Goal: Check status: Check status

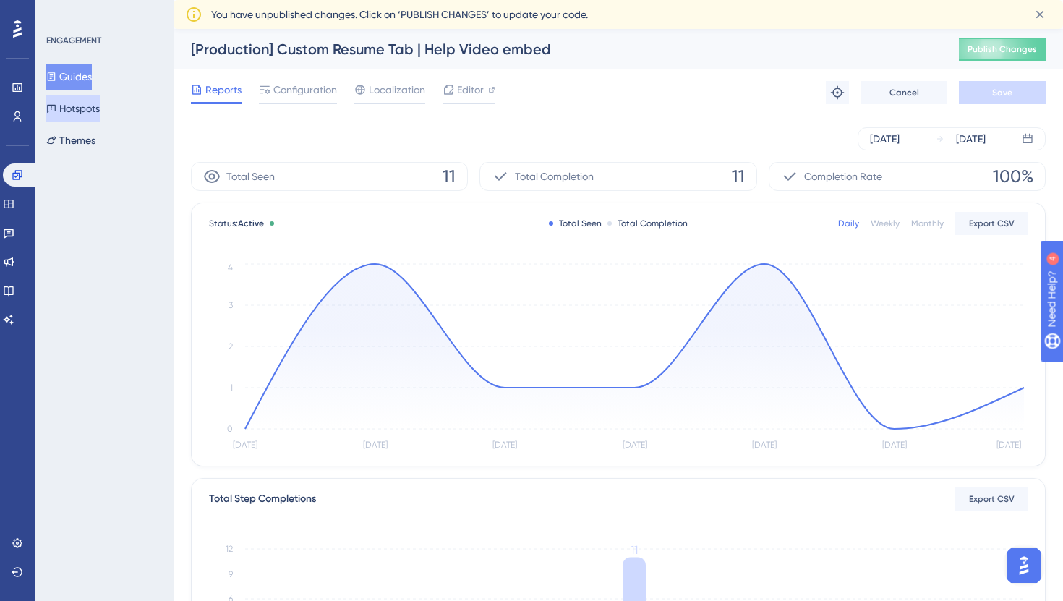
click at [79, 102] on button "Hotspots" at bounding box center [72, 108] width 53 height 26
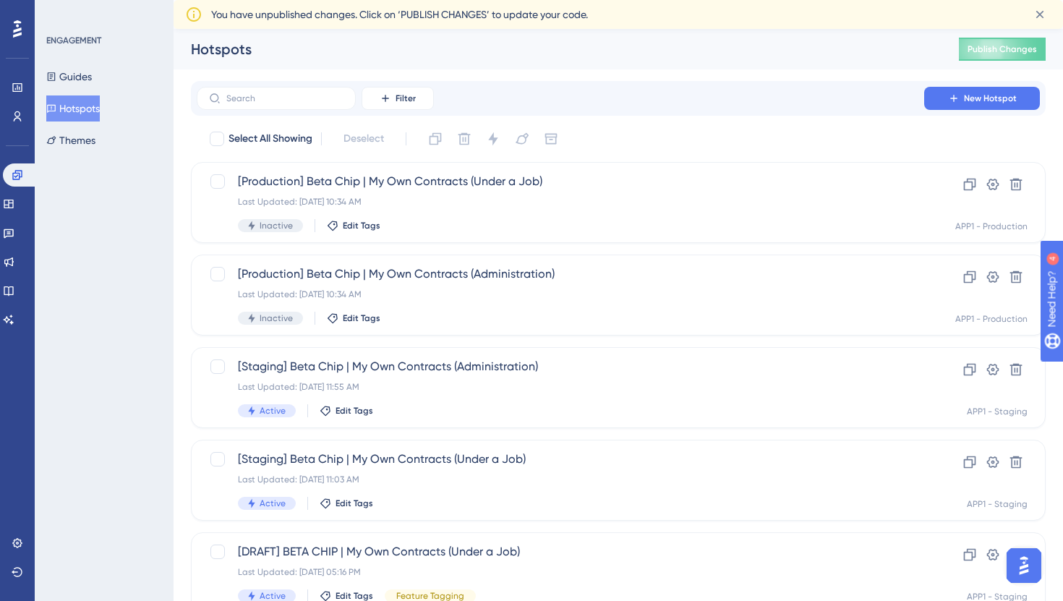
click at [270, 33] on div "Hotspots Publish Changes" at bounding box center [618, 49] width 889 height 40
click at [93, 150] on button "Themes" at bounding box center [70, 140] width 49 height 26
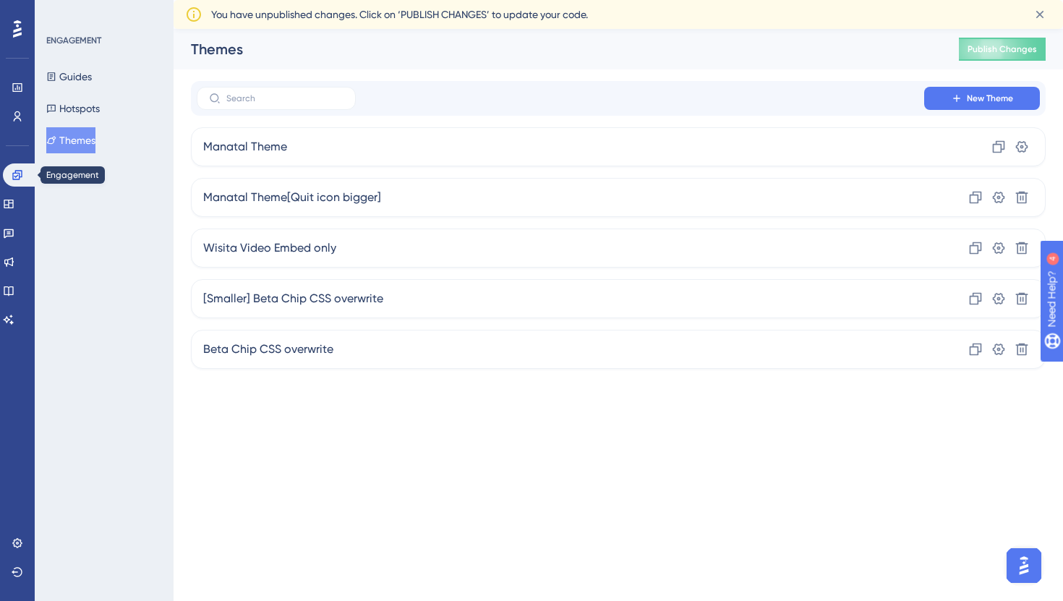
click at [29, 213] on div "Widgets" at bounding box center [17, 203] width 29 height 23
click at [13, 207] on icon at bounding box center [8, 204] width 9 height 9
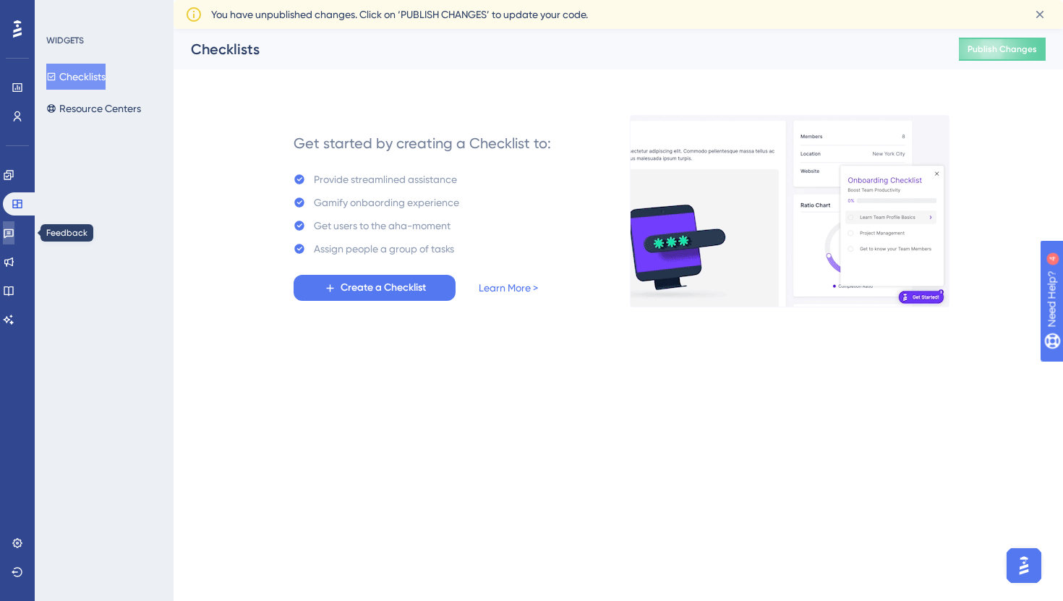
click at [14, 223] on link at bounding box center [9, 232] width 12 height 23
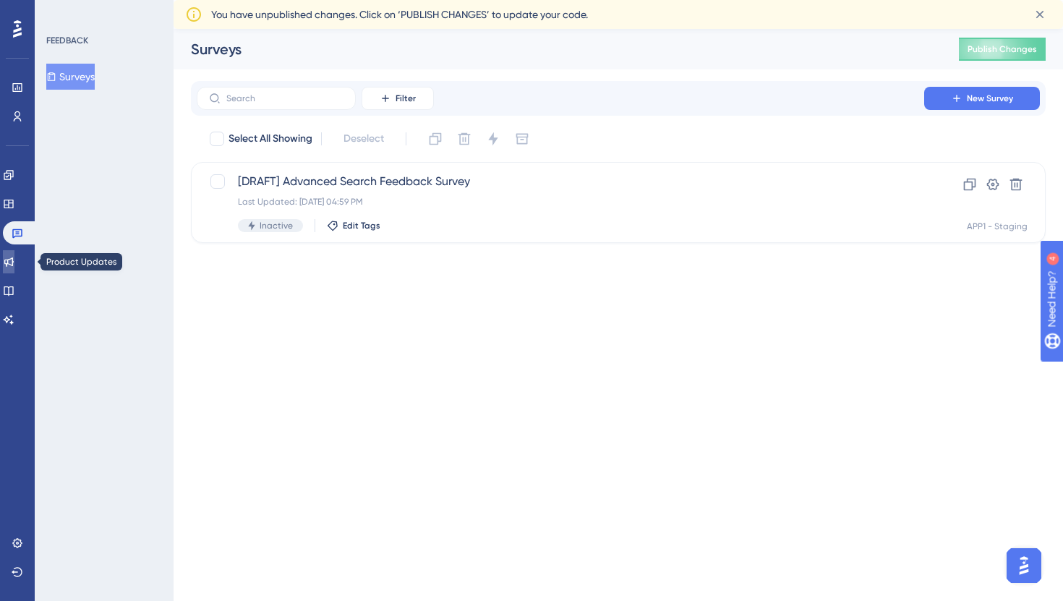
click at [14, 256] on icon at bounding box center [9, 262] width 12 height 12
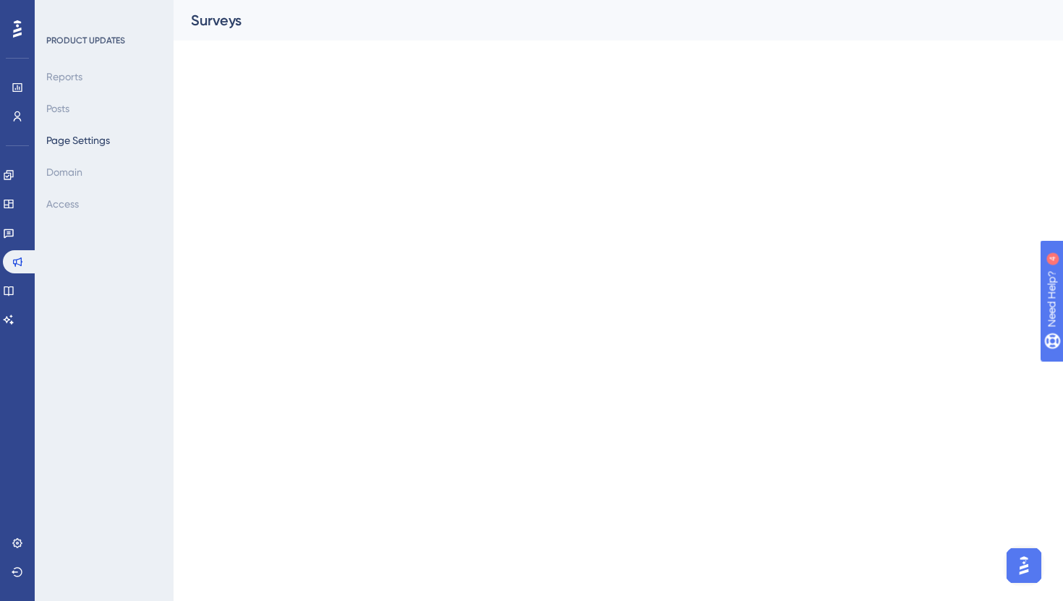
click at [21, 159] on div "Engagement Widgets Feedback Product Updates Knowledge Base AI Assistant" at bounding box center [17, 229] width 29 height 203
click at [14, 172] on icon at bounding box center [9, 175] width 12 height 12
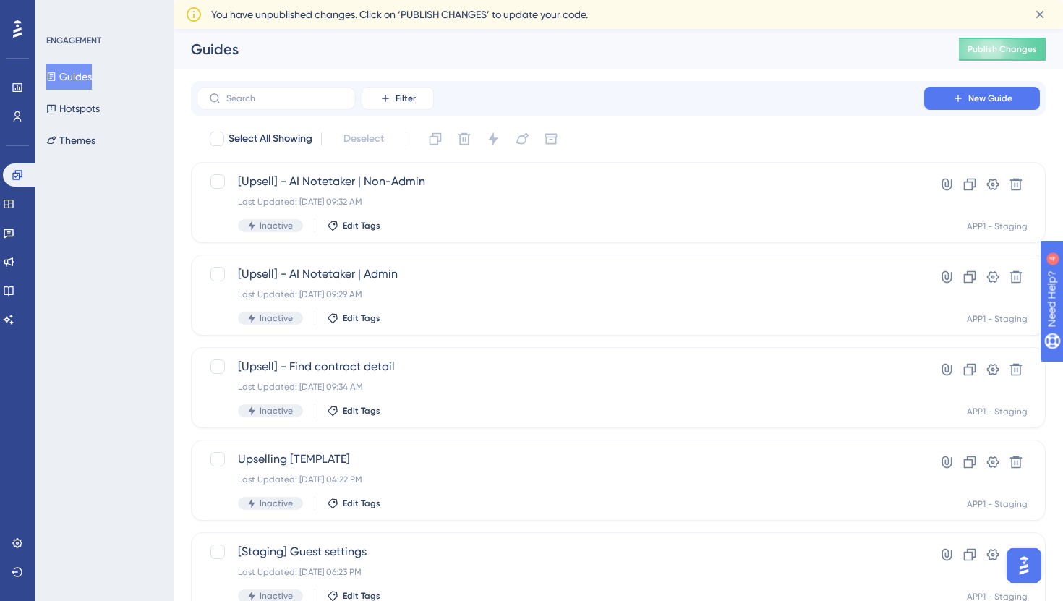
click at [20, 72] on div "Performance Users" at bounding box center [17, 83] width 23 height 87
click at [16, 34] on icon at bounding box center [17, 28] width 9 height 17
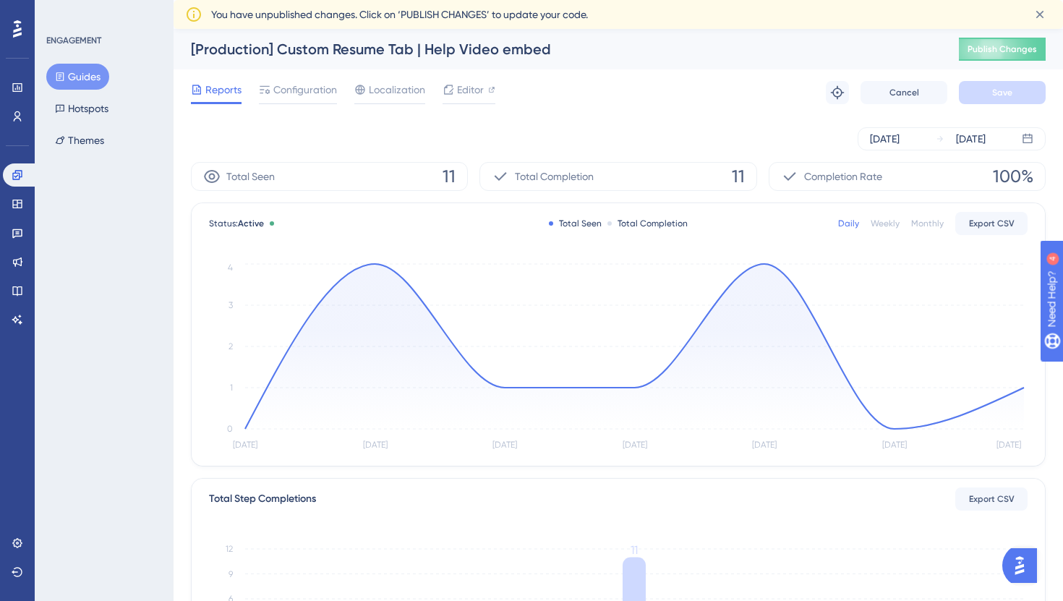
click at [341, 83] on div "Reports Configuration Localization Editor" at bounding box center [343, 92] width 304 height 23
click at [531, 179] on span "Total Completion" at bounding box center [554, 176] width 79 height 17
click at [559, 150] on div "Aug 24 2025 Aug 30 2025" at bounding box center [618, 138] width 854 height 23
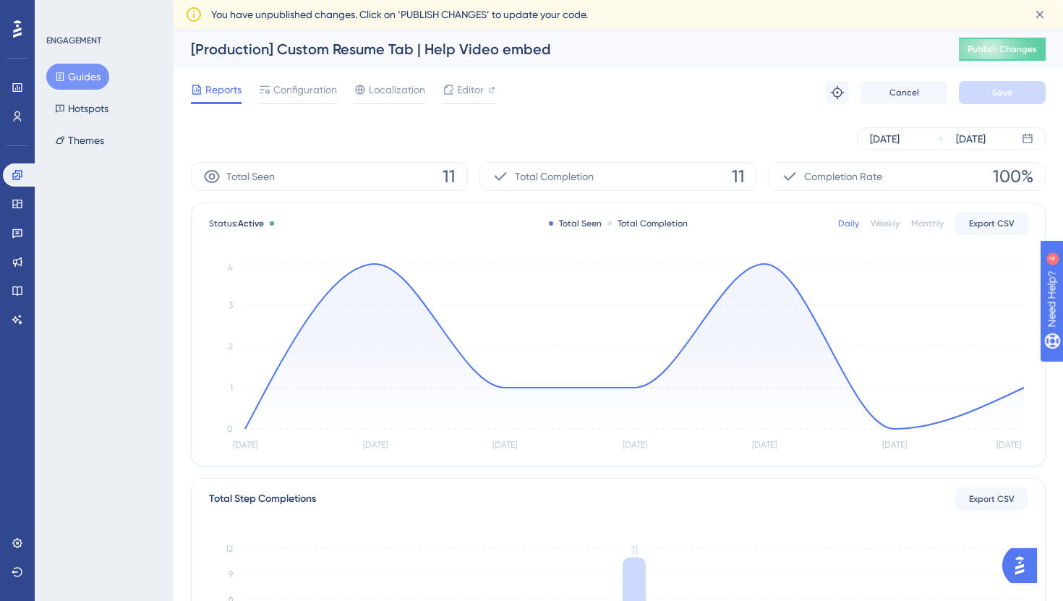
click at [559, 150] on div "Aug 24 2025 Aug 30 2025" at bounding box center [618, 138] width 854 height 23
click at [563, 163] on div "Total Completion 11" at bounding box center [617, 176] width 277 height 29
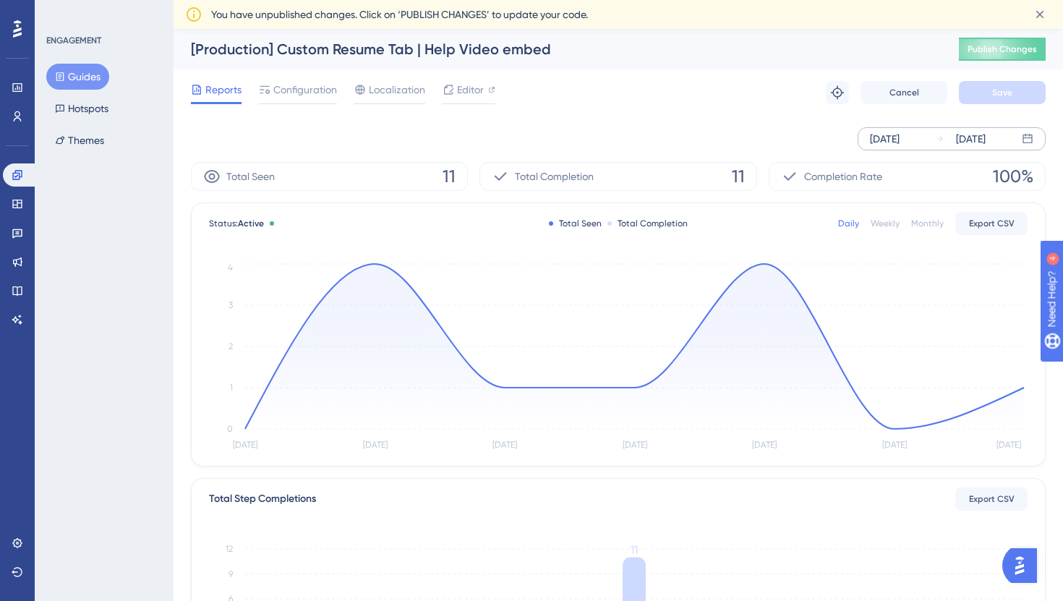
click at [958, 140] on div "[DATE]" at bounding box center [971, 138] width 30 height 17
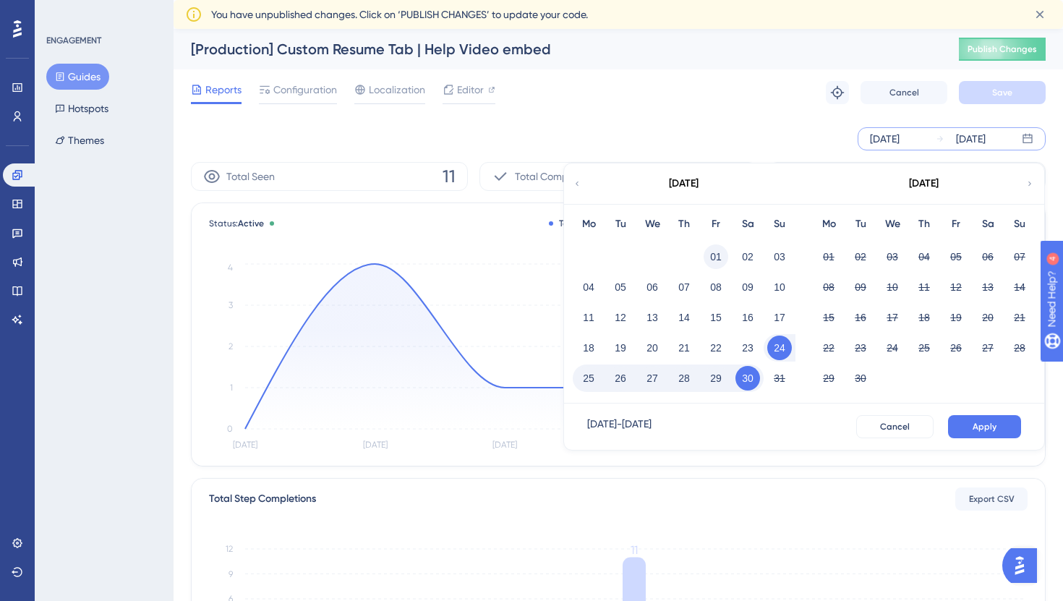
click at [714, 257] on button "01" at bounding box center [715, 256] width 25 height 25
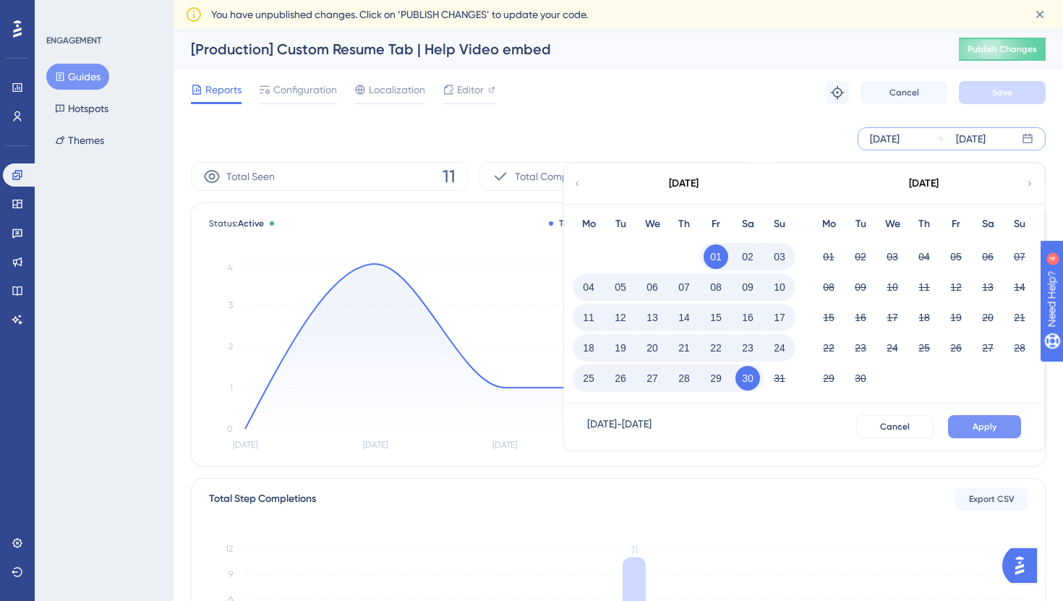
click at [973, 421] on span "Apply" at bounding box center [984, 427] width 24 height 12
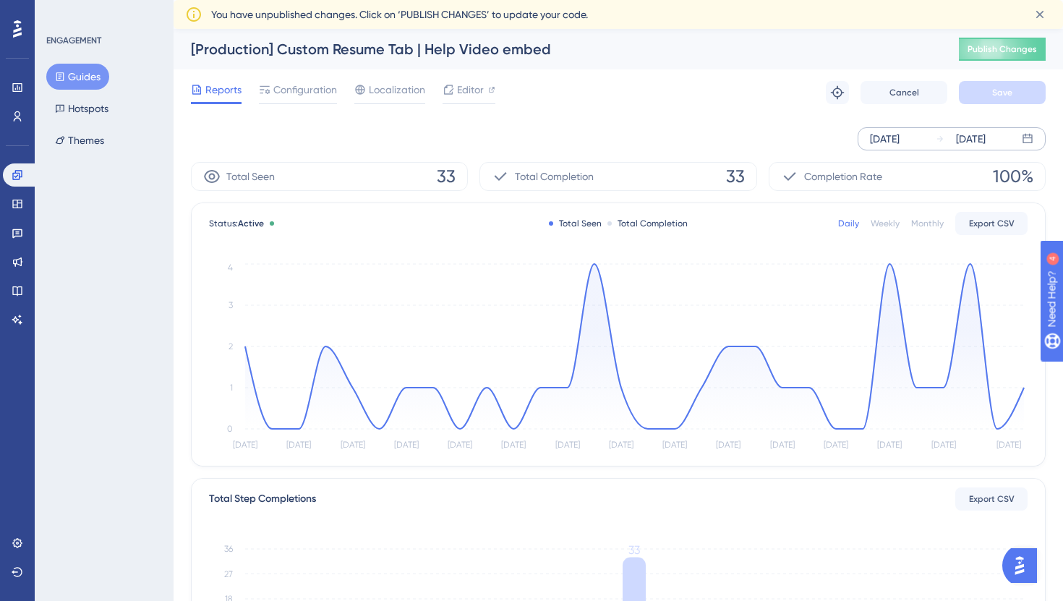
click at [882, 226] on div "Weekly" at bounding box center [884, 224] width 29 height 12
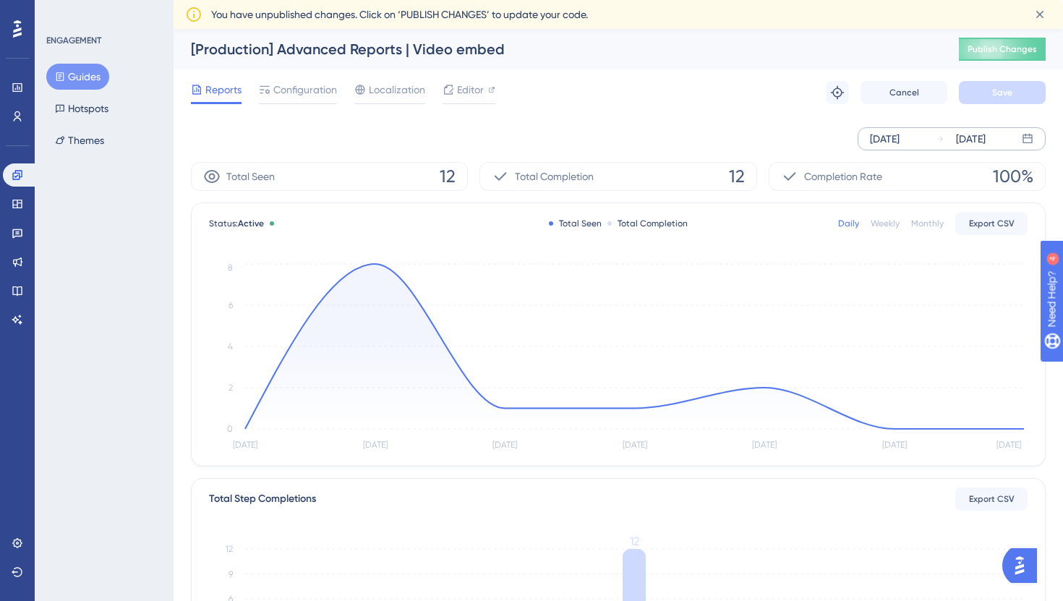
click at [899, 140] on div "[DATE]" at bounding box center [885, 138] width 30 height 17
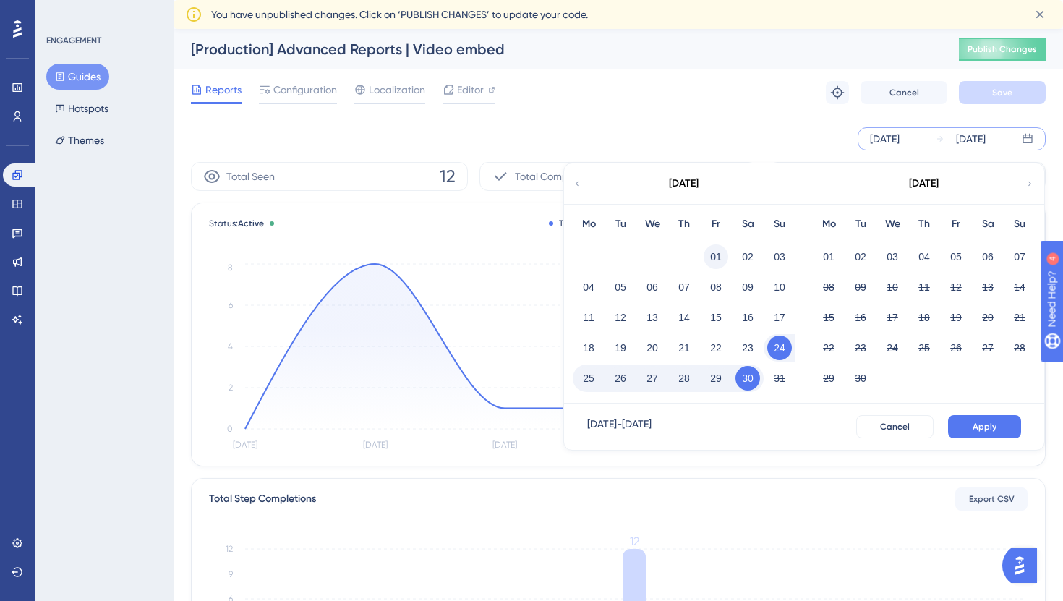
click at [719, 254] on button "01" at bounding box center [715, 256] width 25 height 25
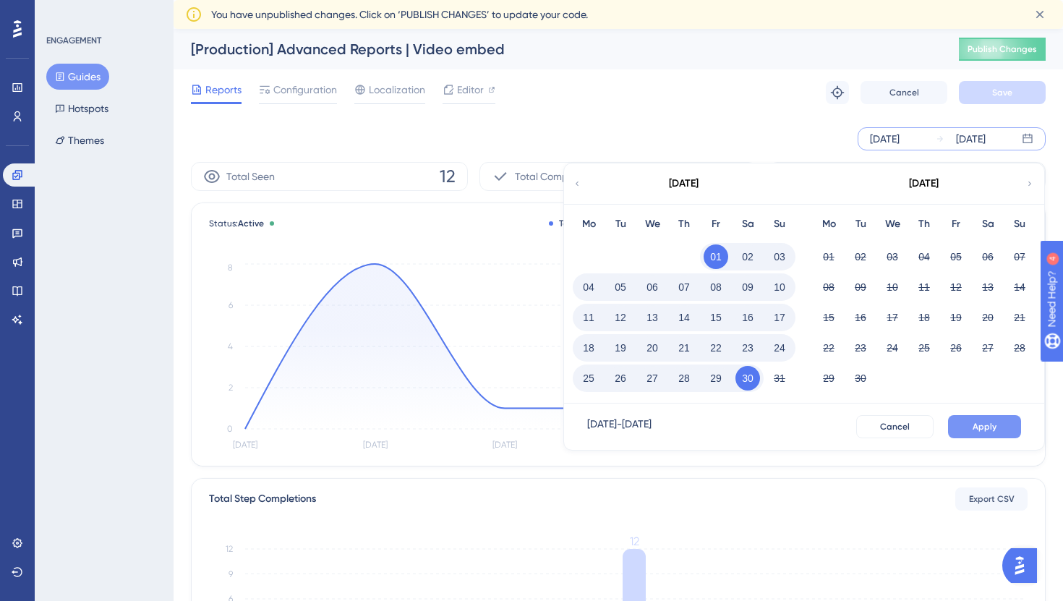
click at [971, 429] on button "Apply" at bounding box center [984, 426] width 73 height 23
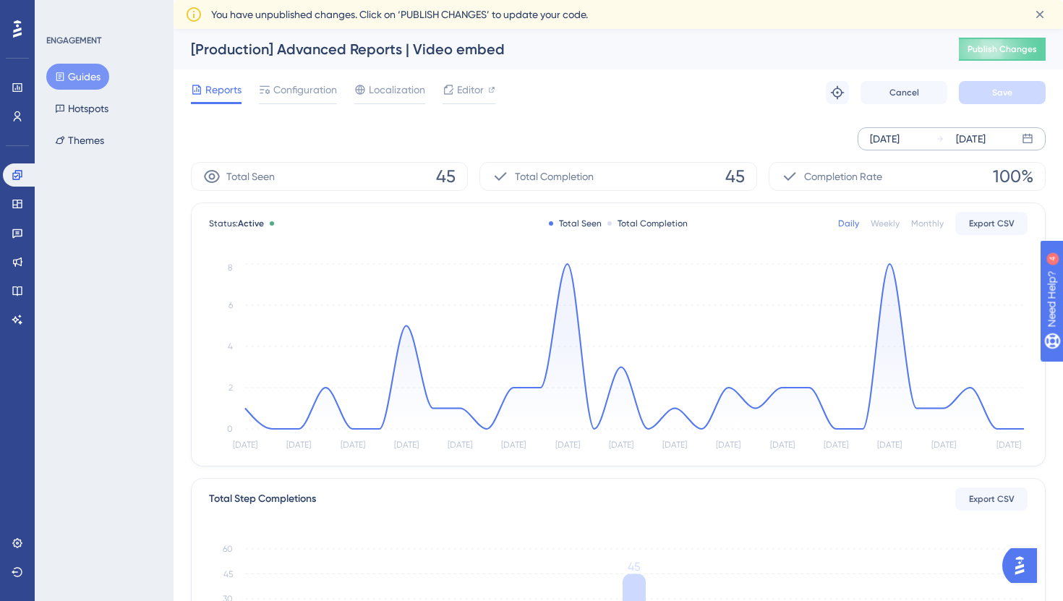
click at [894, 223] on div "Weekly" at bounding box center [884, 224] width 29 height 12
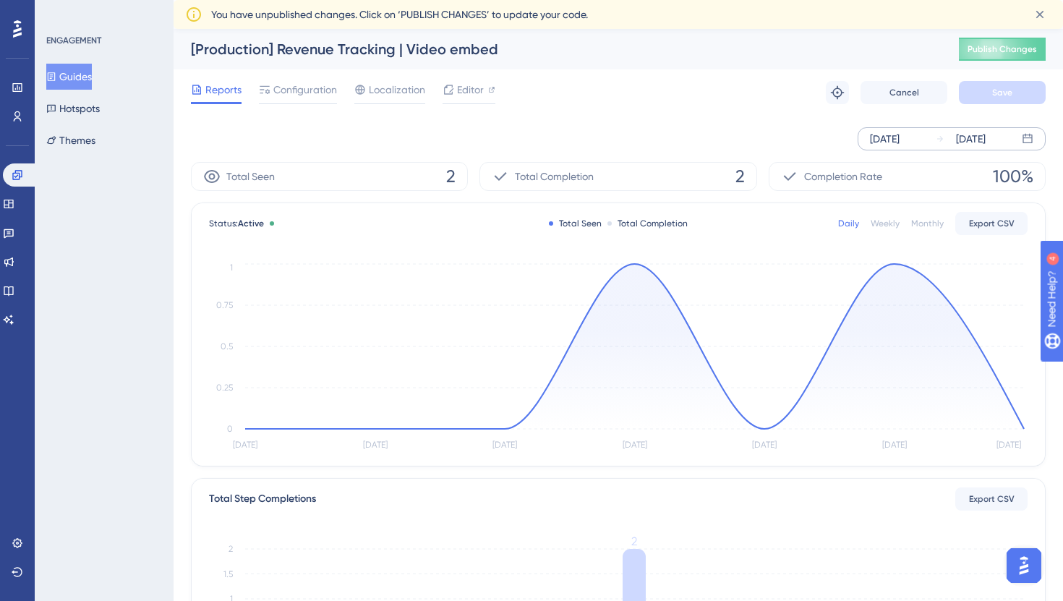
click at [899, 142] on div "[DATE]" at bounding box center [885, 138] width 30 height 17
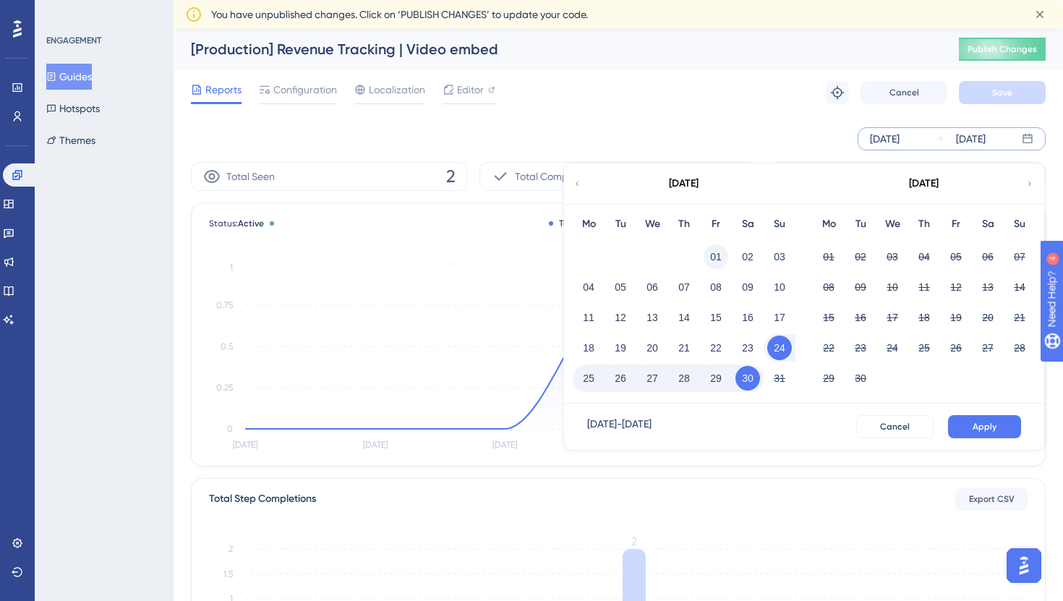
click at [716, 257] on button "01" at bounding box center [715, 256] width 25 height 25
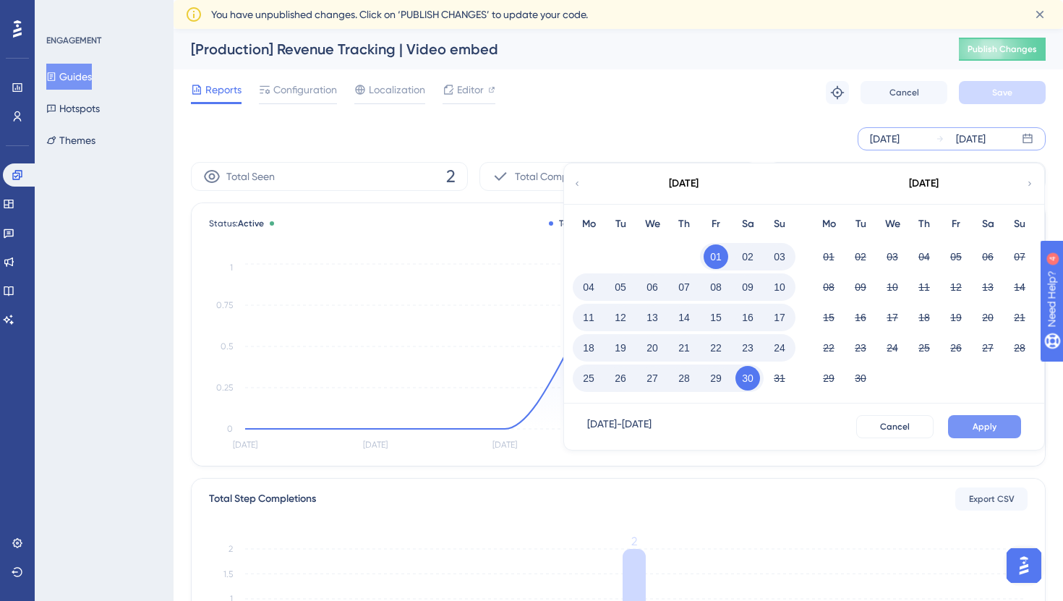
click at [990, 427] on span "Apply" at bounding box center [984, 427] width 24 height 12
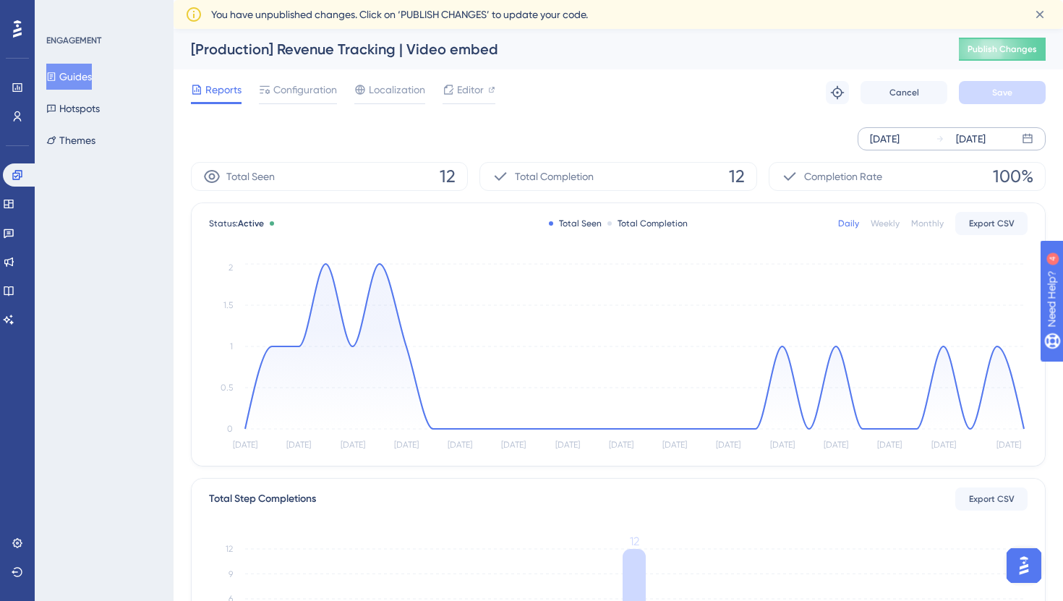
click at [896, 225] on div "Weekly" at bounding box center [884, 224] width 29 height 12
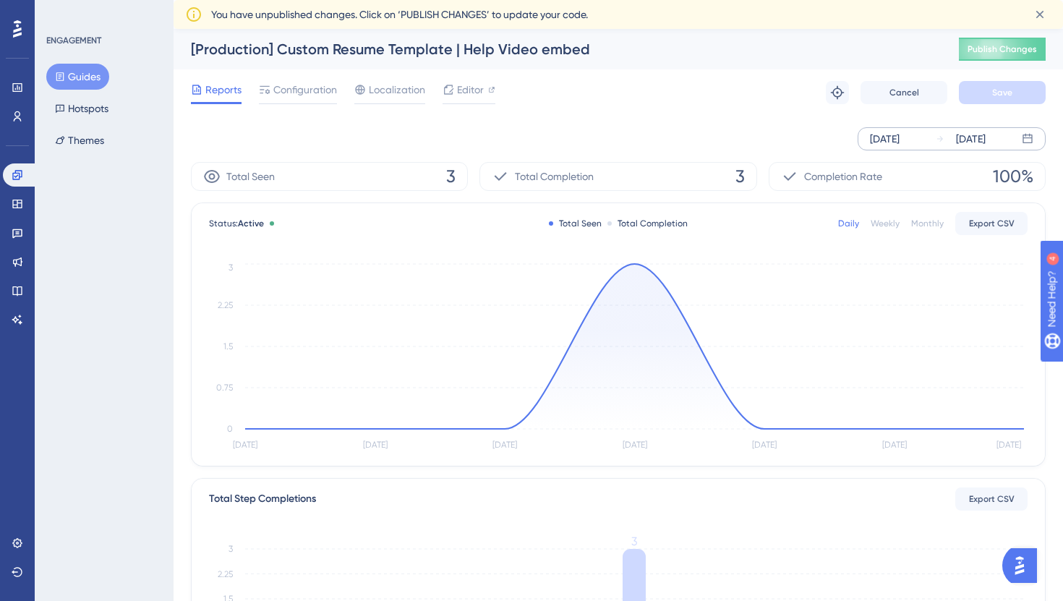
click at [899, 145] on div "[DATE]" at bounding box center [885, 138] width 30 height 17
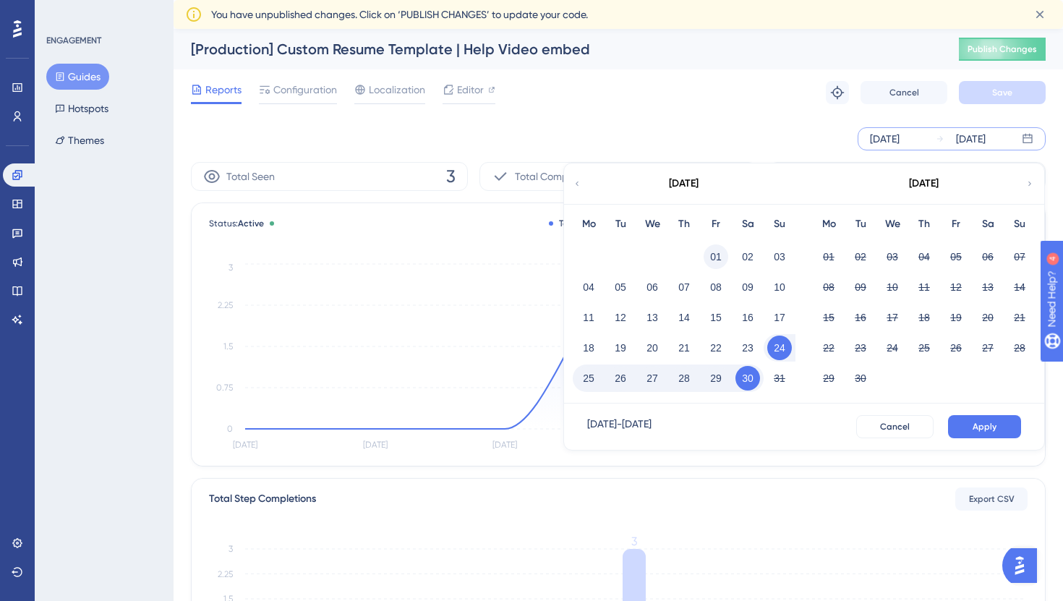
click at [723, 260] on button "01" at bounding box center [715, 256] width 25 height 25
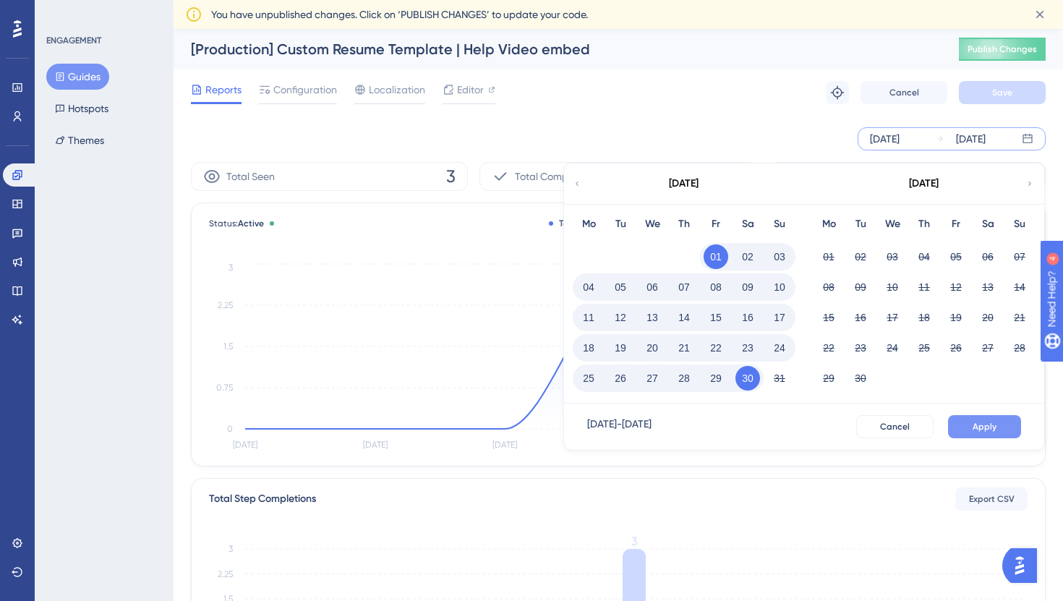
click at [988, 425] on span "Apply" at bounding box center [984, 427] width 24 height 12
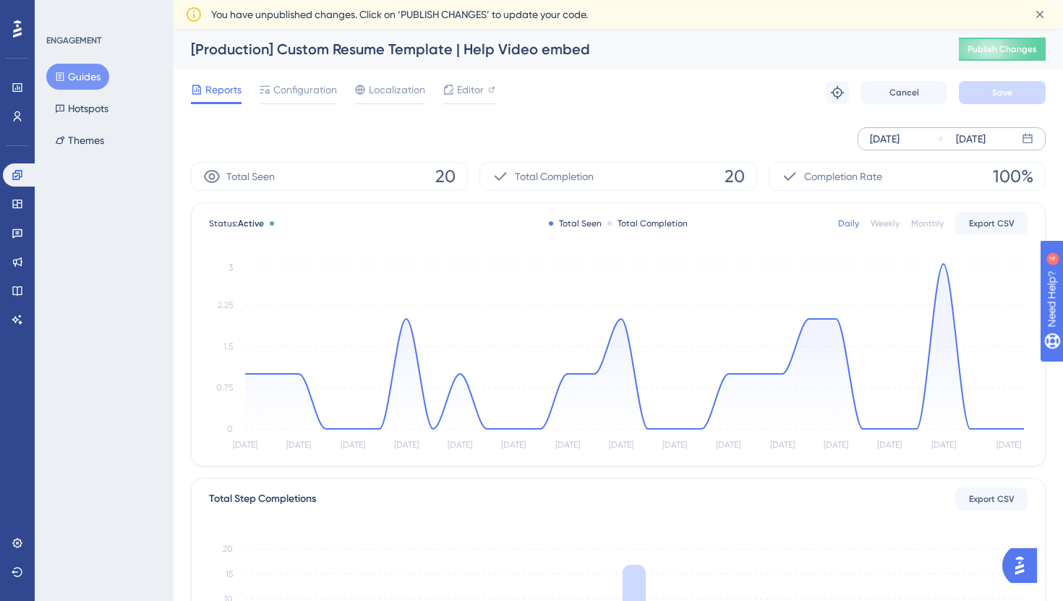
click at [891, 223] on div "Weekly" at bounding box center [884, 224] width 29 height 12
